Goal: Task Accomplishment & Management: Manage account settings

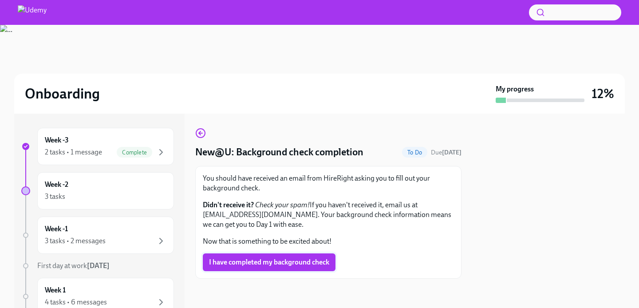
click at [267, 264] on span "I have completed my background check" at bounding box center [269, 262] width 120 height 9
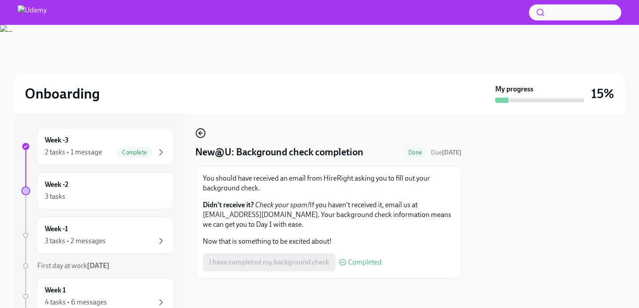
click at [204, 134] on icon "button" at bounding box center [200, 133] width 11 height 11
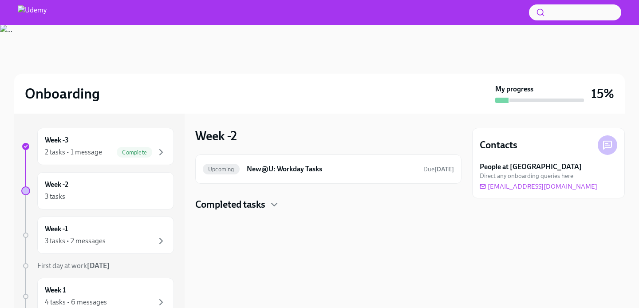
click at [243, 200] on h4 "Completed tasks" at bounding box center [230, 204] width 70 height 13
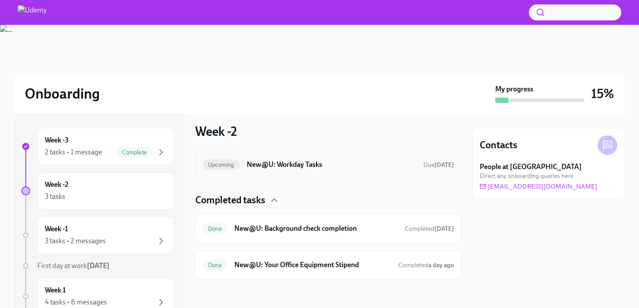
scroll to position [4, 0]
click at [326, 162] on h6 "New@U: Workday Tasks" at bounding box center [331, 165] width 169 height 10
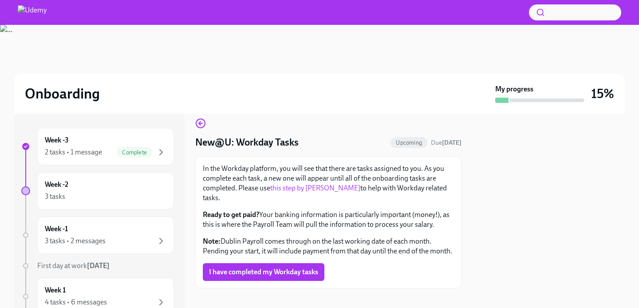
scroll to position [9, 0]
click at [128, 205] on div "Week -2 3 tasks" at bounding box center [105, 190] width 137 height 37
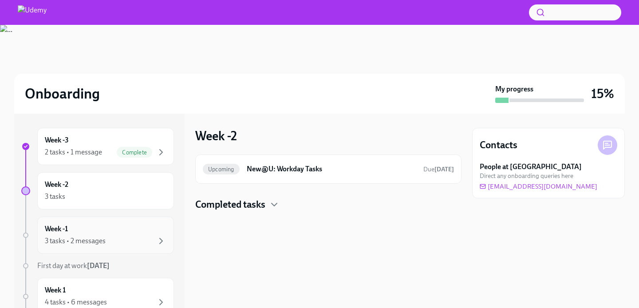
click at [124, 243] on div "3 tasks • 2 messages" at bounding box center [105, 240] width 121 height 11
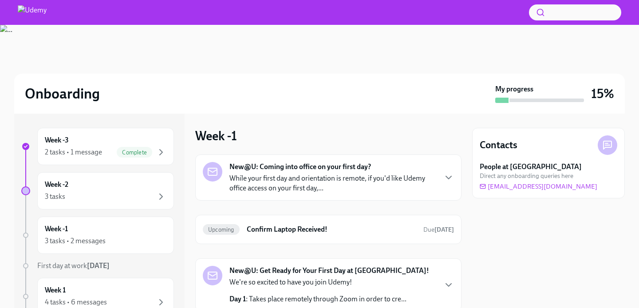
click at [301, 182] on p "While your first day and orientation is remote, if you'd like Udemy office acce…" at bounding box center [332, 183] width 207 height 20
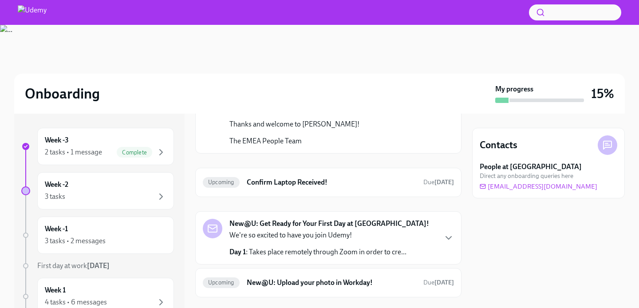
scroll to position [202, 0]
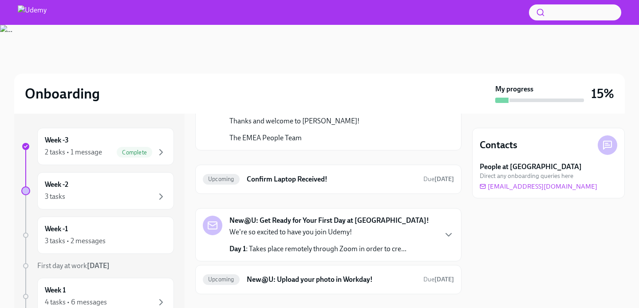
click at [388, 227] on p "We're so excited to have you join Udemy!" at bounding box center [317, 232] width 177 height 10
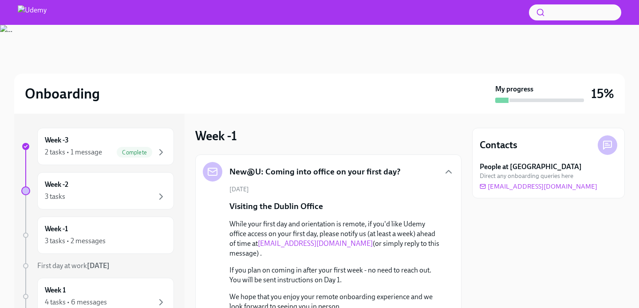
scroll to position [0, 0]
click at [71, 198] on div "3 tasks" at bounding box center [105, 196] width 121 height 11
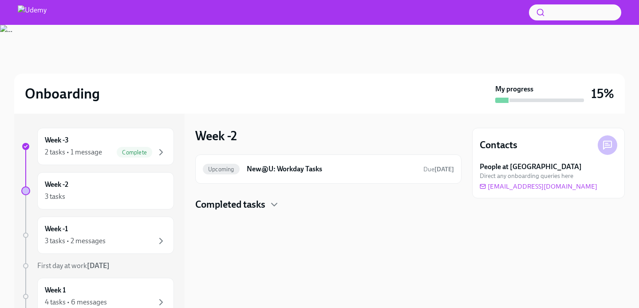
click at [224, 210] on h4 "Completed tasks" at bounding box center [230, 204] width 70 height 13
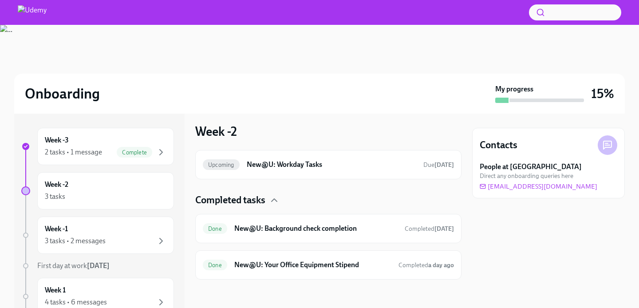
scroll to position [4, 0]
click at [228, 195] on h4 "Completed tasks" at bounding box center [230, 199] width 70 height 13
